Goal: Check status

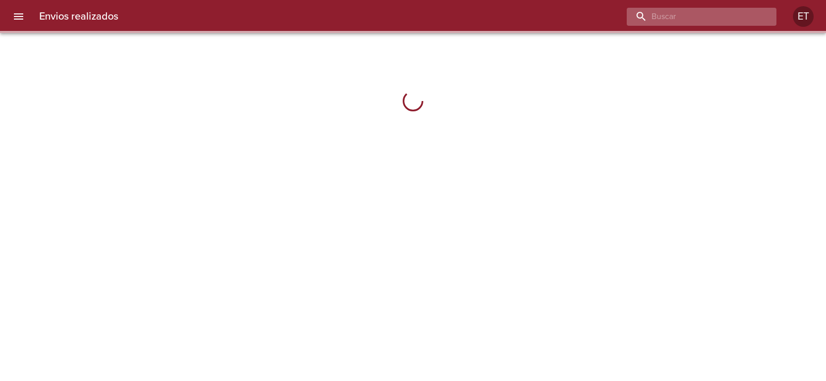
click at [737, 22] on input "buscar" at bounding box center [693, 17] width 132 height 18
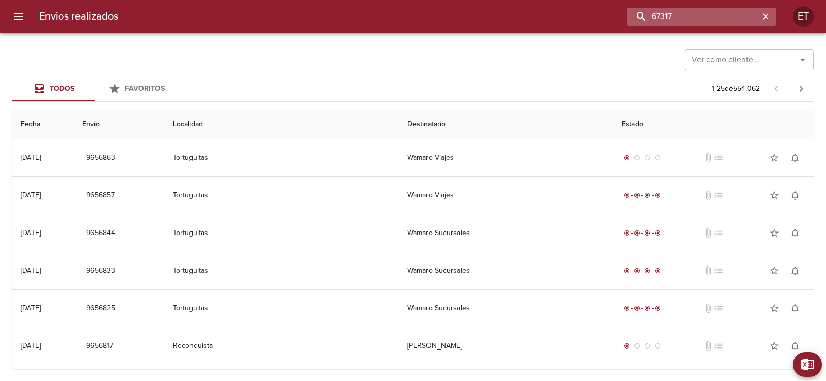
type input "67317"
click at [737, 20] on input "buscar" at bounding box center [693, 17] width 132 height 18
type input "67320"
